Goal: Check status: Check status

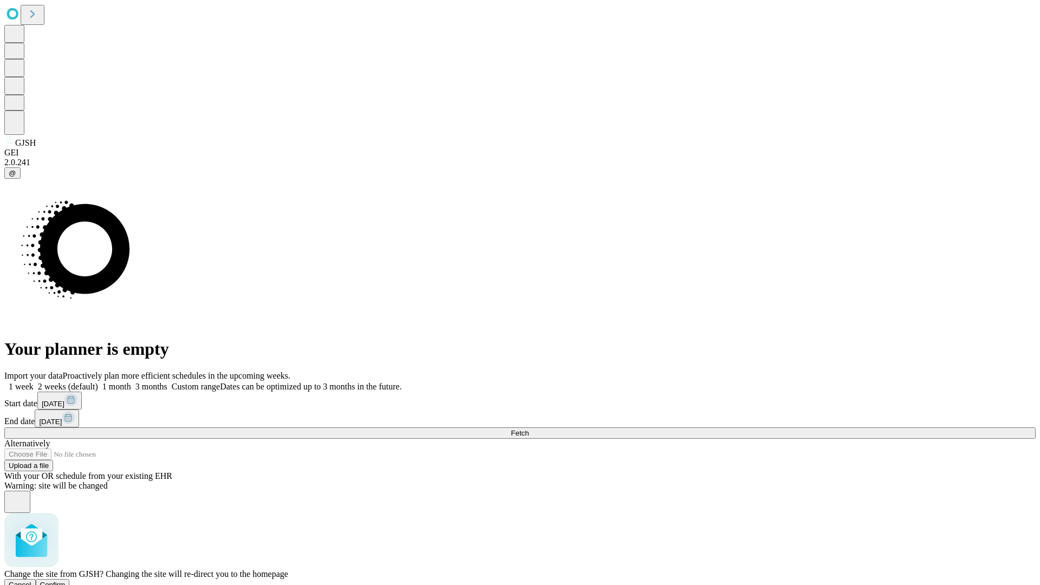
click at [66, 581] on span "Confirm" at bounding box center [52, 585] width 25 height 8
click at [98, 382] on label "2 weeks (default)" at bounding box center [66, 386] width 64 height 9
click at [529, 429] on span "Fetch" at bounding box center [520, 433] width 18 height 8
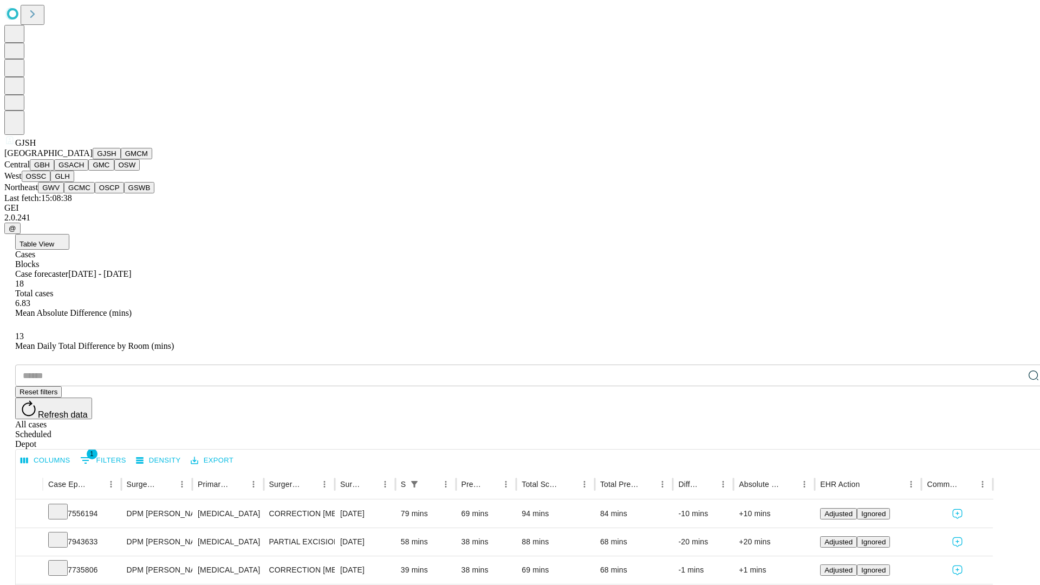
click at [121, 159] on button "GMCM" at bounding box center [136, 153] width 31 height 11
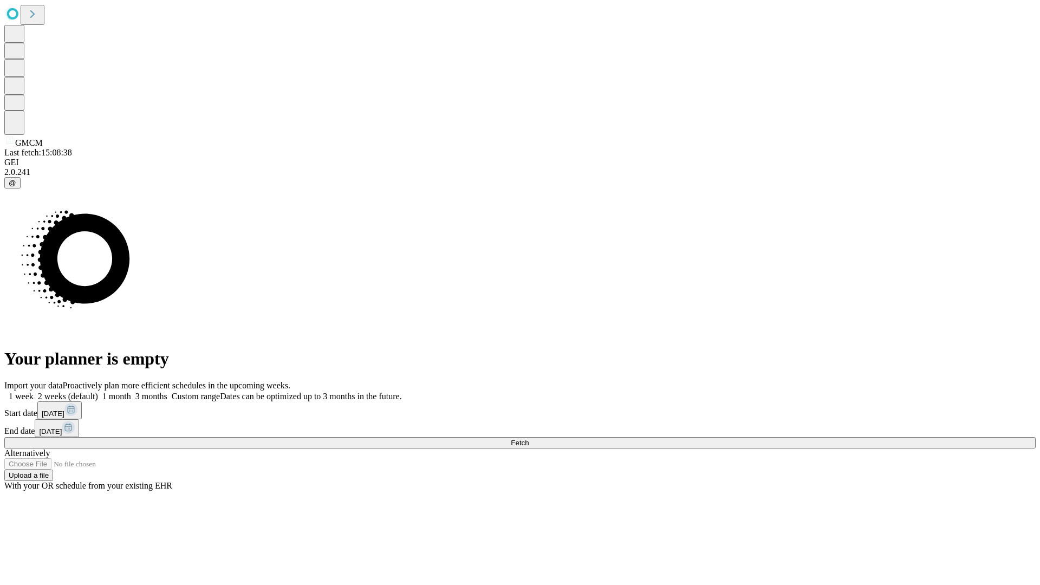
click at [98, 392] on label "2 weeks (default)" at bounding box center [66, 396] width 64 height 9
click at [529, 439] on span "Fetch" at bounding box center [520, 443] width 18 height 8
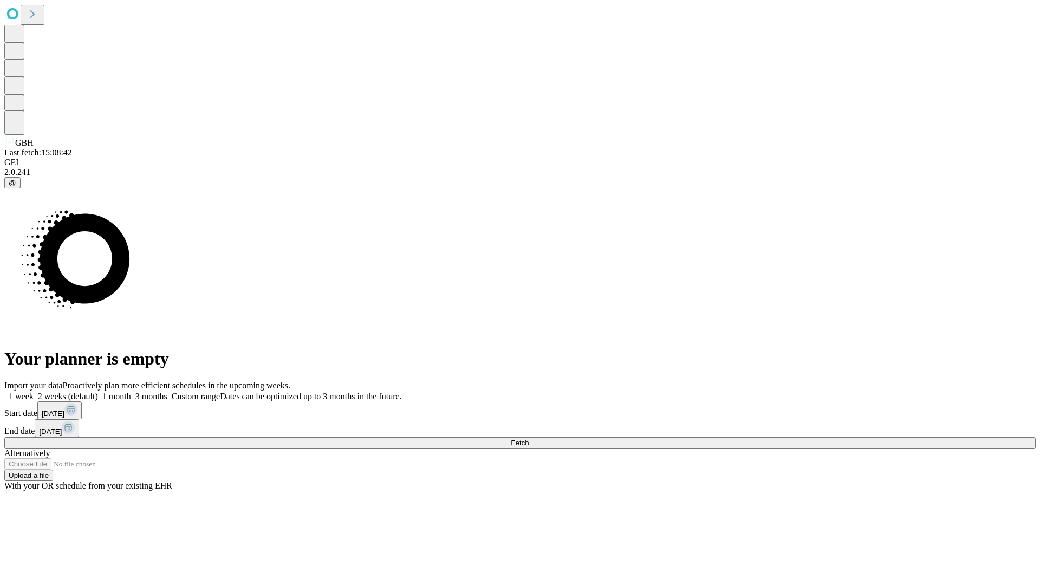
click at [98, 392] on label "2 weeks (default)" at bounding box center [66, 396] width 64 height 9
click at [529, 439] on span "Fetch" at bounding box center [520, 443] width 18 height 8
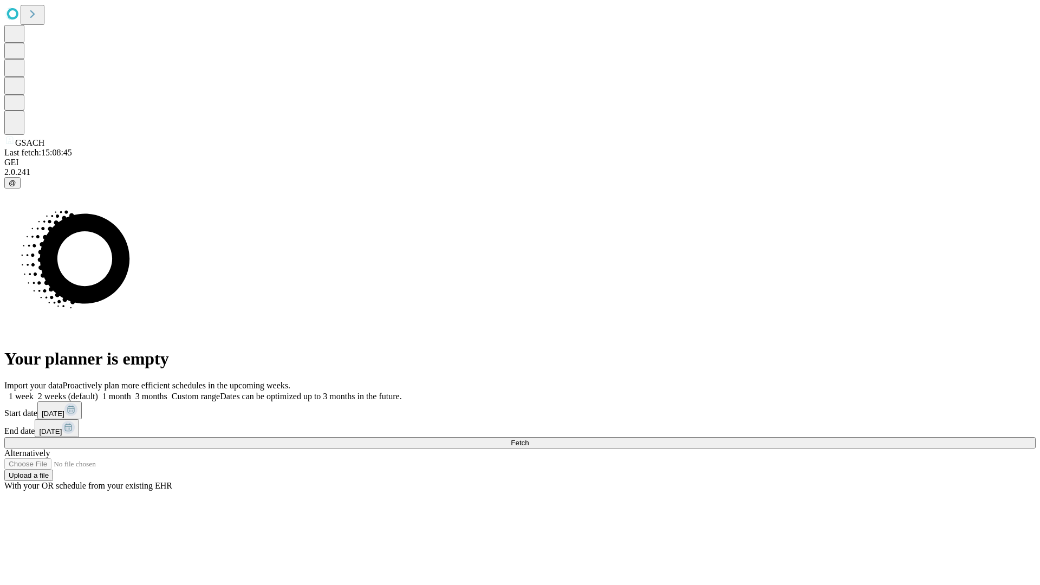
click at [98, 392] on label "2 weeks (default)" at bounding box center [66, 396] width 64 height 9
click at [529, 439] on span "Fetch" at bounding box center [520, 443] width 18 height 8
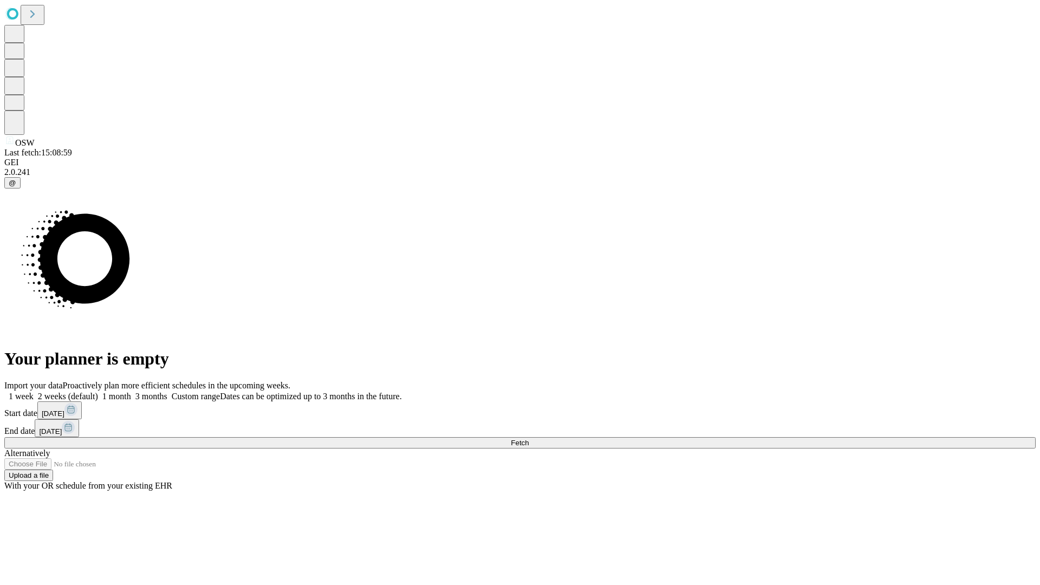
click at [529, 439] on span "Fetch" at bounding box center [520, 443] width 18 height 8
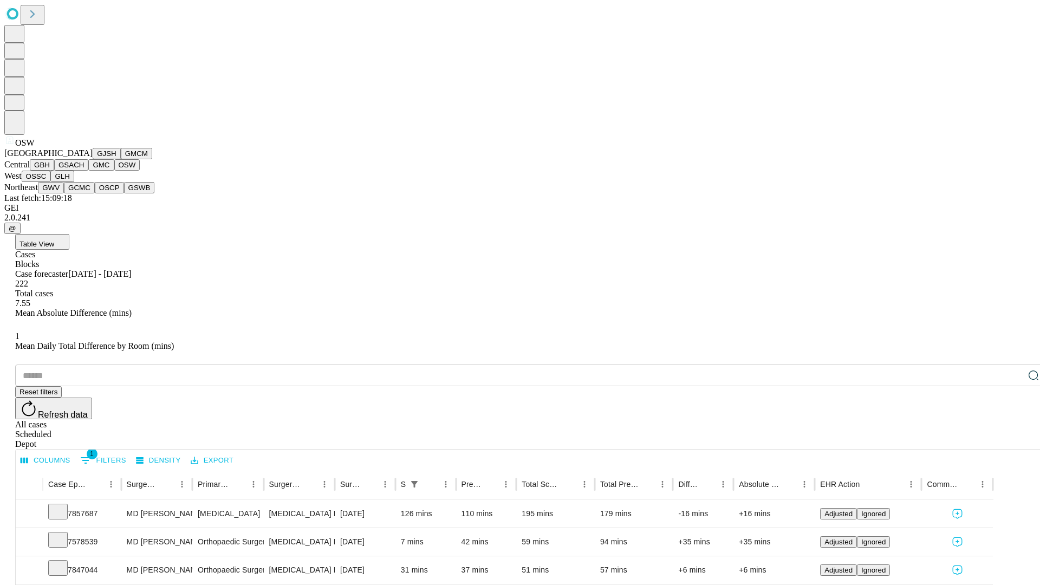
click at [51, 182] on button "OSSC" at bounding box center [36, 176] width 29 height 11
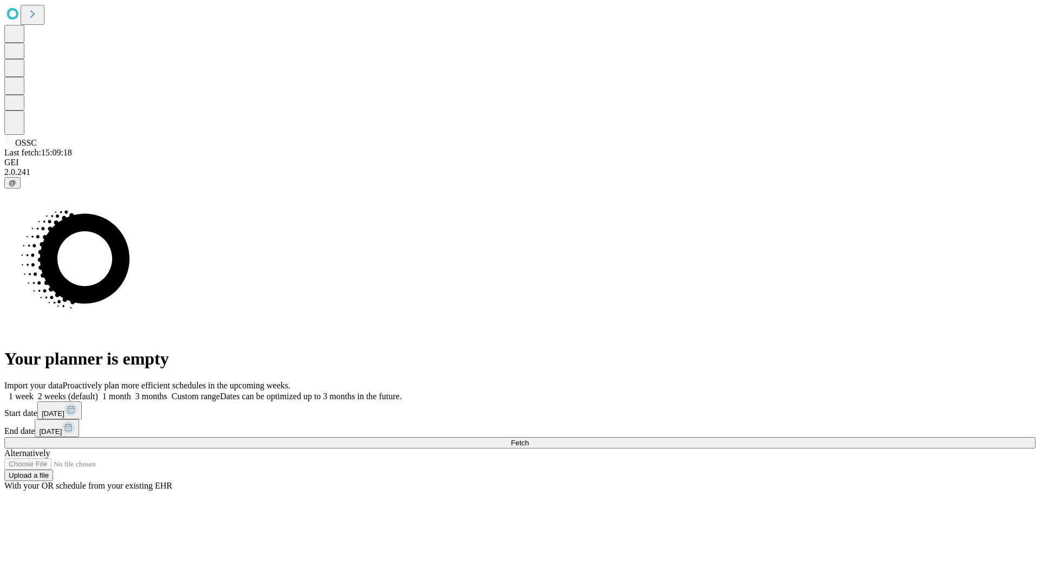
click at [98, 392] on label "2 weeks (default)" at bounding box center [66, 396] width 64 height 9
click at [529, 439] on span "Fetch" at bounding box center [520, 443] width 18 height 8
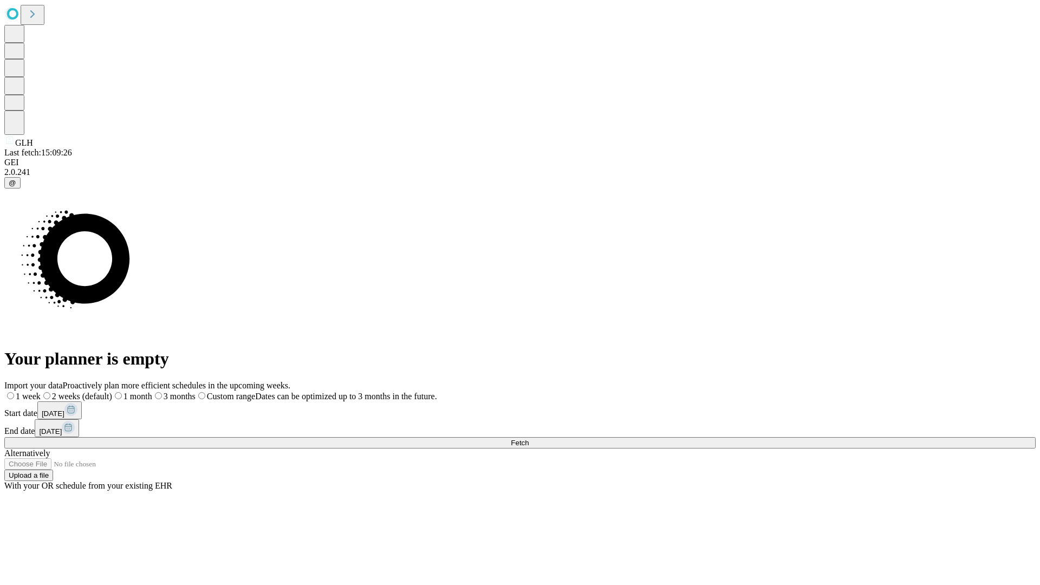
click at [112, 392] on label "2 weeks (default)" at bounding box center [77, 396] width 72 height 9
click at [529, 439] on span "Fetch" at bounding box center [520, 443] width 18 height 8
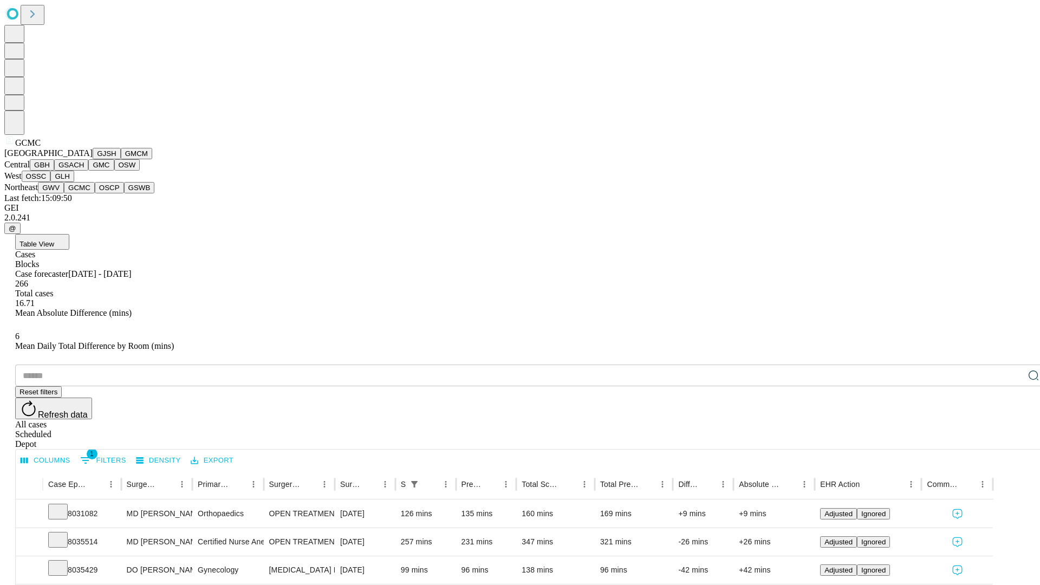
click at [95, 193] on button "OSCP" at bounding box center [109, 187] width 29 height 11
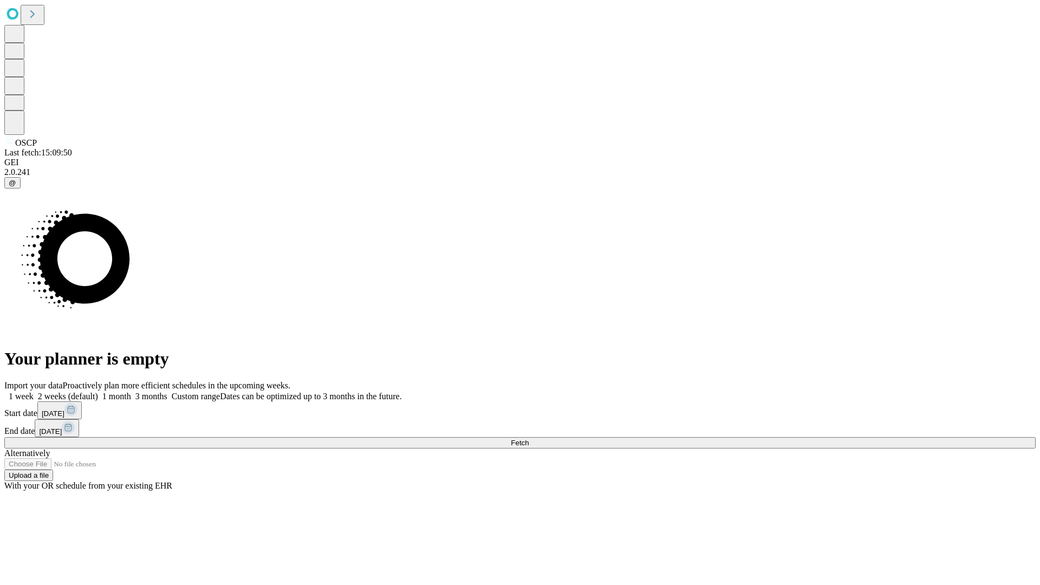
click at [98, 392] on label "2 weeks (default)" at bounding box center [66, 396] width 64 height 9
click at [529, 439] on span "Fetch" at bounding box center [520, 443] width 18 height 8
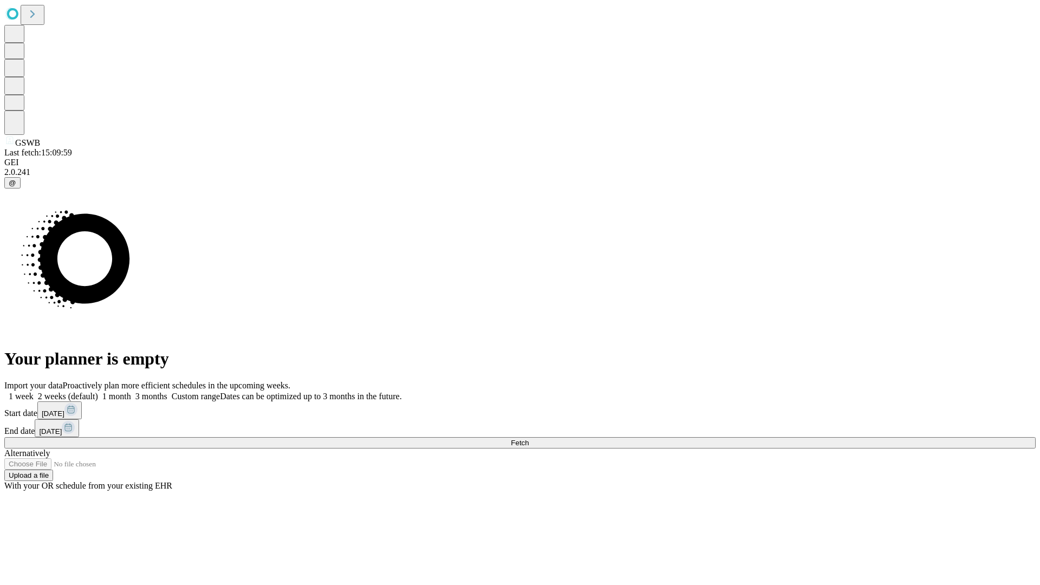
click at [98, 392] on label "2 weeks (default)" at bounding box center [66, 396] width 64 height 9
click at [529, 439] on span "Fetch" at bounding box center [520, 443] width 18 height 8
